Goal: Task Accomplishment & Management: Manage account settings

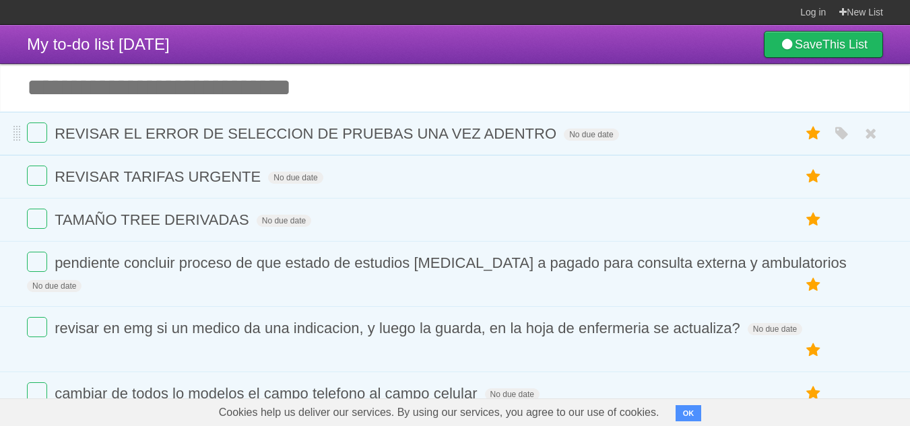
click at [559, 133] on form "REVISAR EL ERROR DE SELECCION DE PRUEBAS UNA VEZ ADENTRO No due date [PERSON_NA…" at bounding box center [455, 134] width 856 height 22
click at [548, 136] on span "REVISAR EL ERROR DE SELECCION DE PRUEBAS UNA VEZ ADENTRO" at bounding box center [307, 133] width 505 height 17
click at [548, 136] on form "REVISAR EL ERROR DE SELECCION DE PRUEBAS UNA VEZ ADENTRO No due date [PERSON_NA…" at bounding box center [455, 134] width 856 height 22
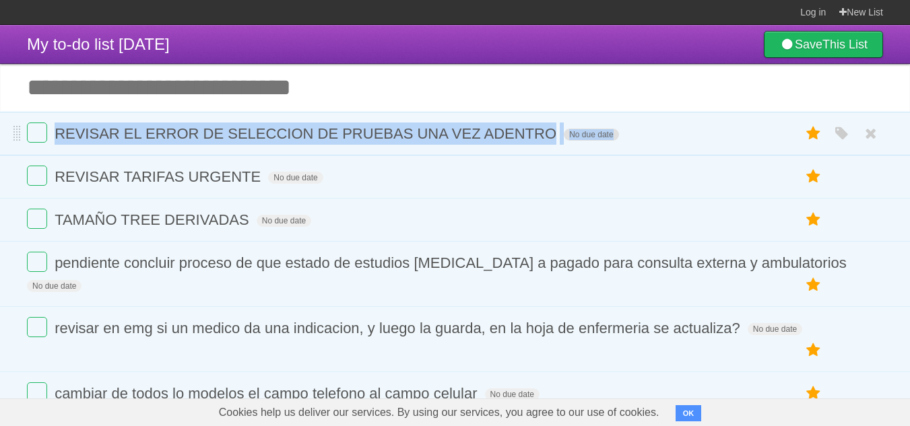
click at [550, 137] on span "REVISAR EL ERROR DE SELECCION DE PRUEBAS UNA VEZ ADENTRO" at bounding box center [307, 133] width 505 height 17
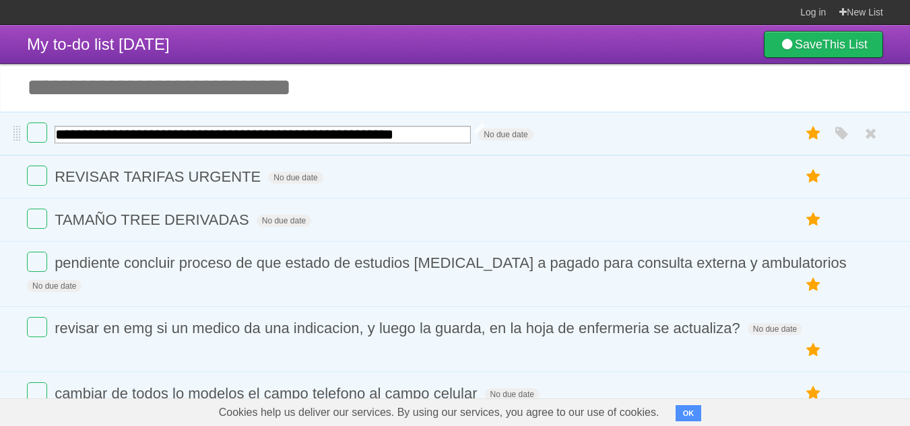
click at [471, 131] on input "**********" at bounding box center [263, 135] width 416 height 18
type input "**********"
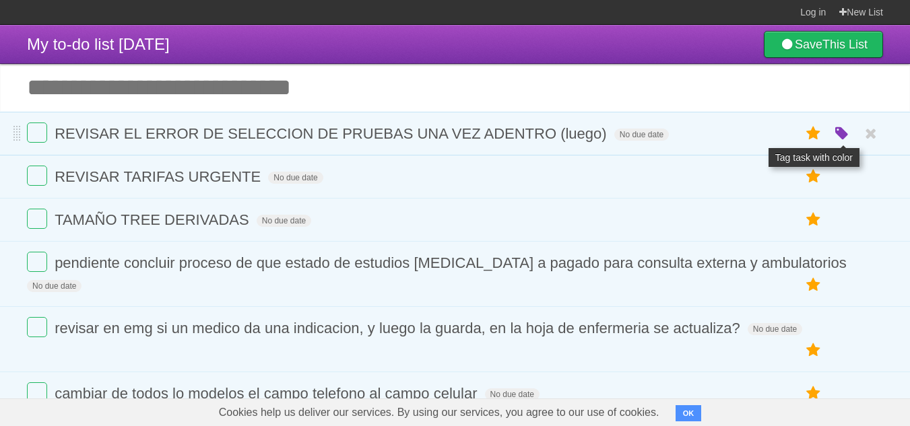
click at [843, 137] on icon "button" at bounding box center [841, 134] width 19 height 18
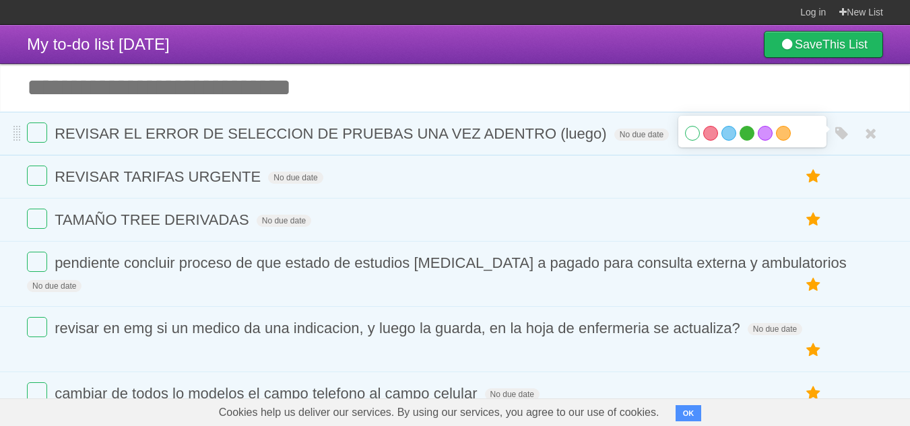
click at [747, 137] on label "Green" at bounding box center [746, 133] width 15 height 15
click at [511, 71] on input "Add another task" at bounding box center [455, 87] width 910 height 47
click at [426, 180] on form "REVISAR TARIFAS URGENTE No due date [PERSON_NAME] Red Blue [PERSON_NAME] Purple…" at bounding box center [455, 177] width 856 height 22
click at [251, 103] on input "Add another task" at bounding box center [455, 87] width 910 height 47
click at [351, 88] on input "Add another task" at bounding box center [455, 87] width 910 height 47
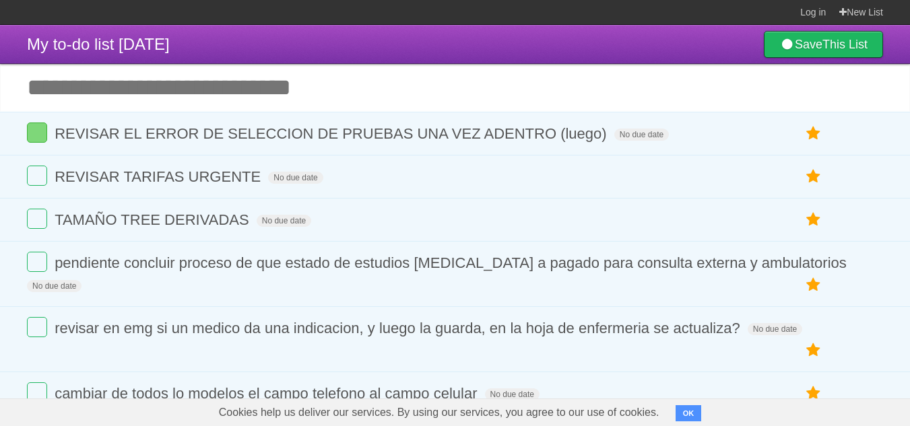
click at [347, 86] on input "Add another task" at bounding box center [455, 87] width 910 height 47
click at [279, 84] on input "Add another task" at bounding box center [455, 87] width 910 height 47
drag, startPoint x: 390, startPoint y: 123, endPoint x: 392, endPoint y: 135, distance: 11.5
click at [390, 125] on li "REVISAR EL ERROR DE SELECCION DE PRUEBAS UNA VEZ ADENTRO (luego) No due date [P…" at bounding box center [455, 134] width 910 height 44
click at [392, 136] on span "REVISAR EL ERROR DE SELECCION DE PRUEBAS UNA VEZ ADENTRO (luego)" at bounding box center [332, 133] width 555 height 17
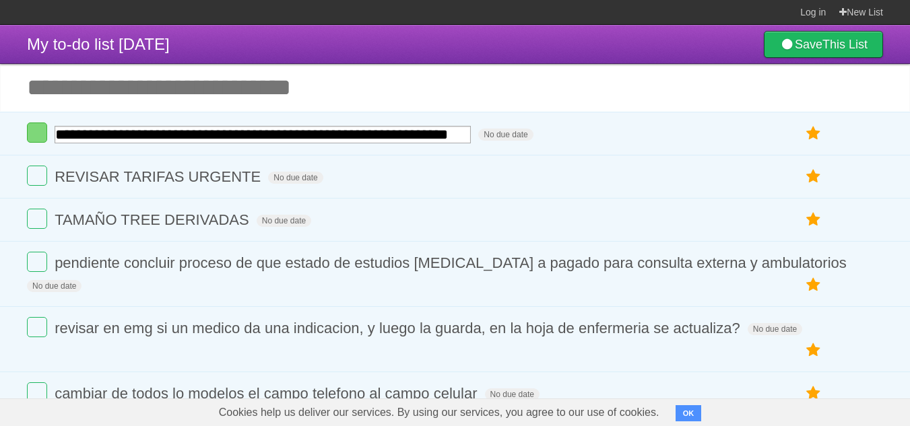
click at [520, 73] on input "Add another task" at bounding box center [455, 87] width 910 height 47
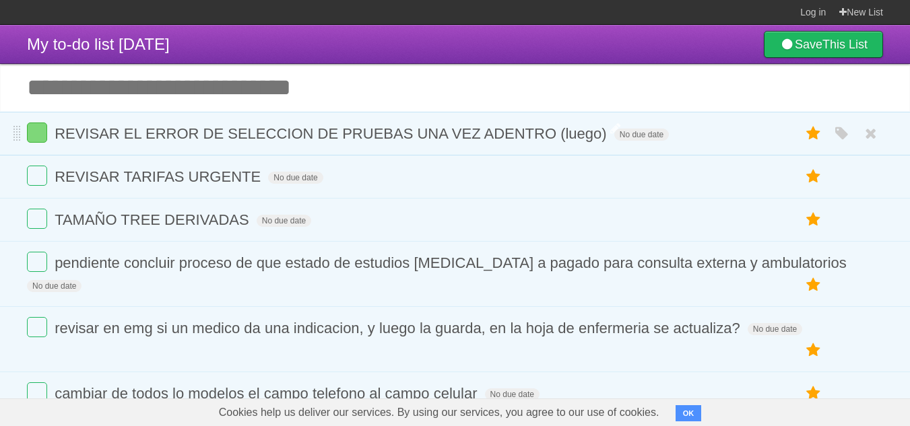
click at [486, 137] on span "REVISAR EL ERROR DE SELECCION DE PRUEBAS UNA VEZ ADENTRO (luego)" at bounding box center [332, 133] width 555 height 17
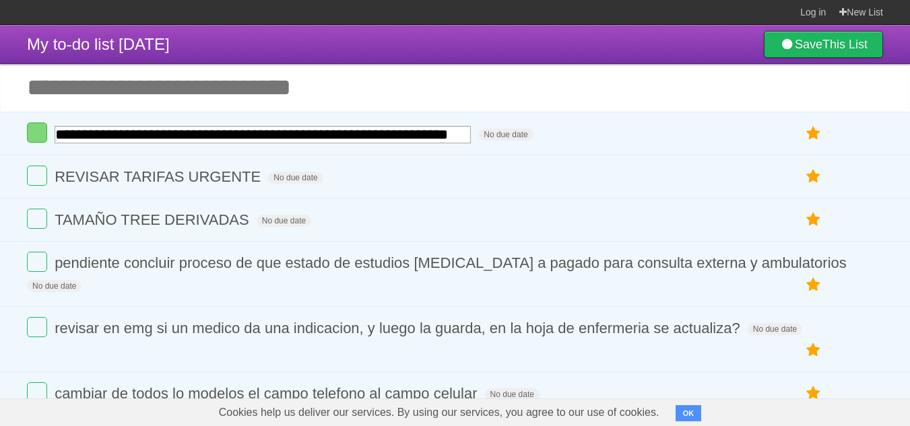
click at [505, 94] on input "Add another task" at bounding box center [455, 87] width 910 height 47
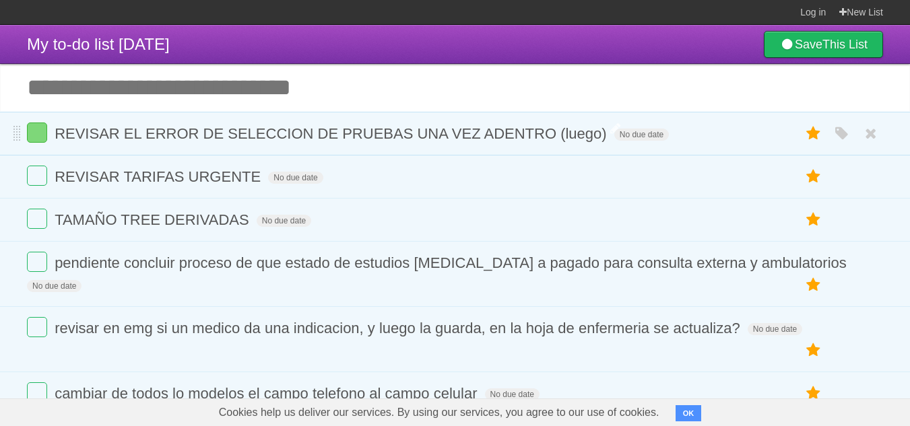
click at [481, 141] on span "REVISAR EL ERROR DE SELECCION DE PRUEBAS UNA VEZ ADENTRO (luego)" at bounding box center [332, 133] width 555 height 17
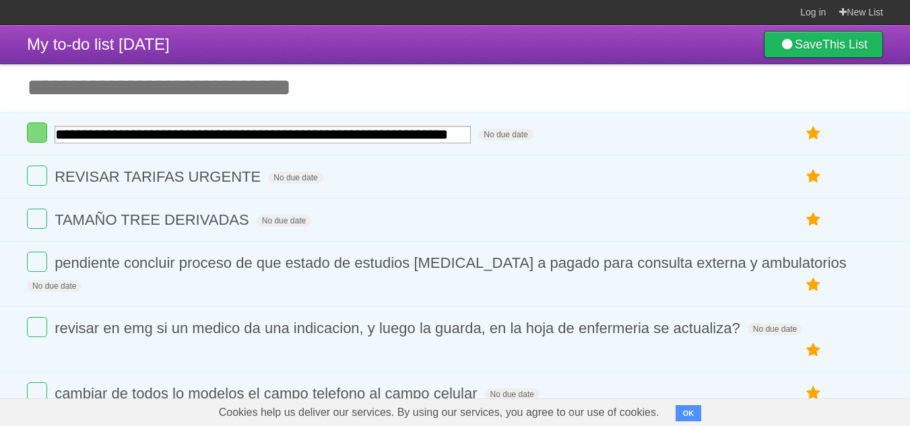
click at [376, 79] on input "Add another task" at bounding box center [455, 87] width 910 height 47
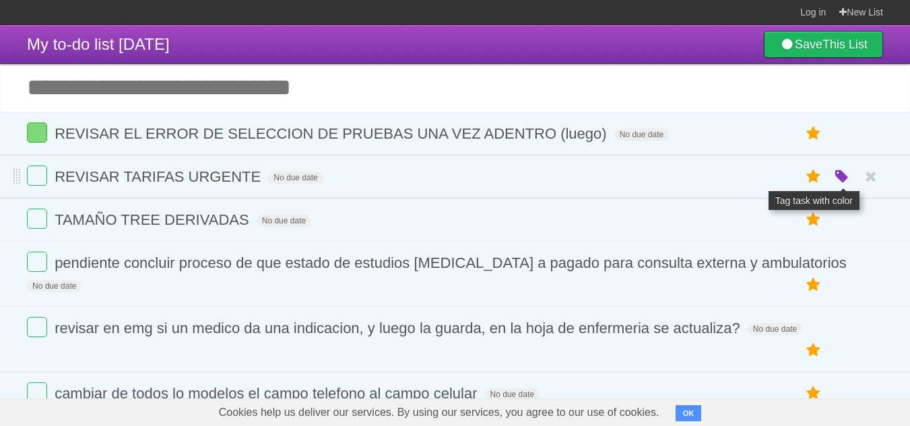
click at [837, 174] on icon "button" at bounding box center [841, 177] width 19 height 18
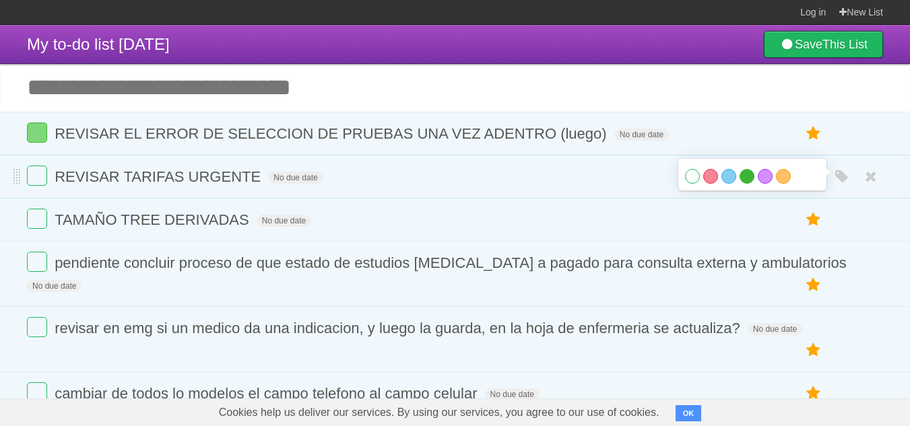
click at [747, 179] on label "Green" at bounding box center [746, 176] width 15 height 15
click at [570, 43] on header "My to-do list [DATE] Save This List" at bounding box center [455, 44] width 910 height 39
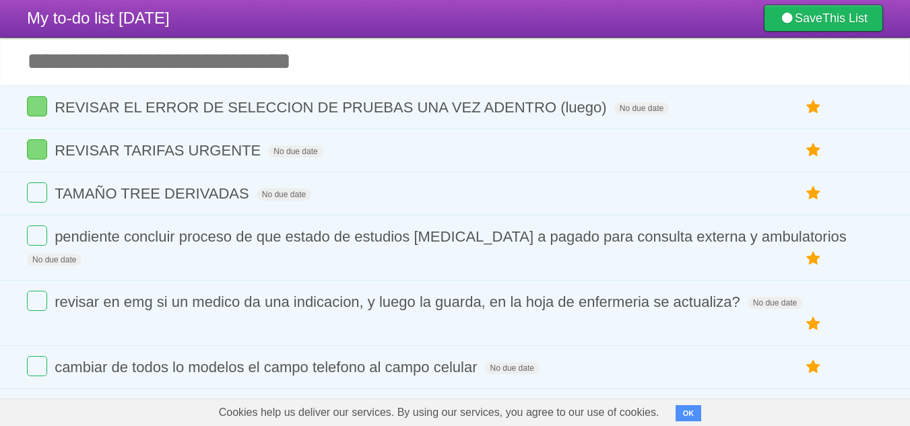
scroll to position [0, 0]
